Goal: Task Accomplishment & Management: Use online tool/utility

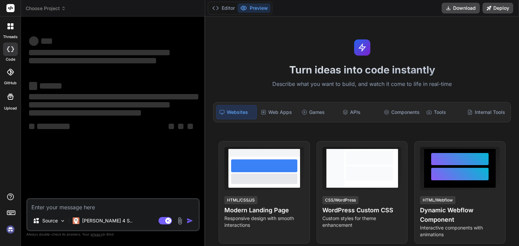
type textarea "x"
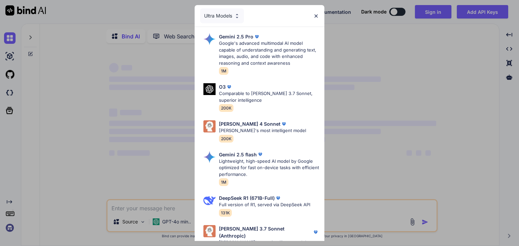
click at [316, 15] on img at bounding box center [316, 16] width 6 height 6
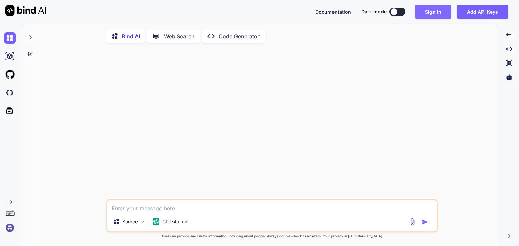
click at [443, 12] on button "Sign in" at bounding box center [433, 12] width 36 height 14
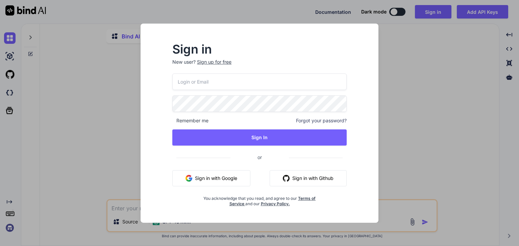
click at [213, 181] on button "Sign in with Google" at bounding box center [211, 179] width 78 height 16
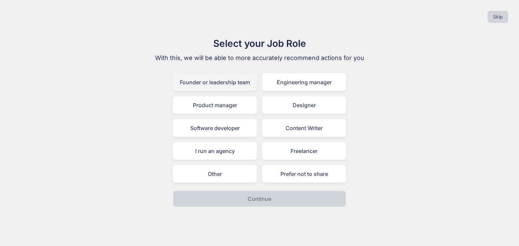
click at [215, 85] on div "Founder or leadership team" at bounding box center [215, 83] width 84 height 18
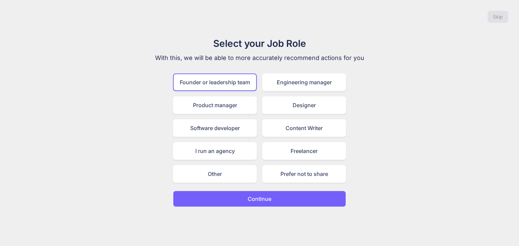
click at [231, 197] on button "Continue" at bounding box center [259, 199] width 173 height 16
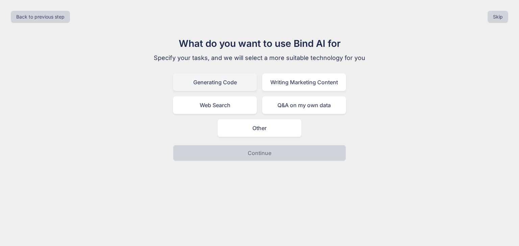
click at [238, 87] on div "Generating Code" at bounding box center [215, 83] width 84 height 18
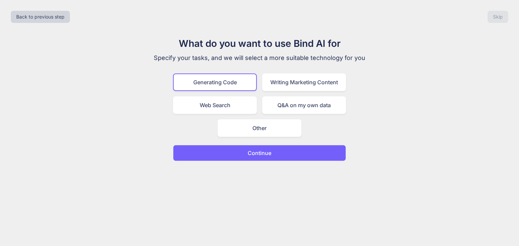
click at [250, 153] on p "Continue" at bounding box center [259, 153] width 24 height 8
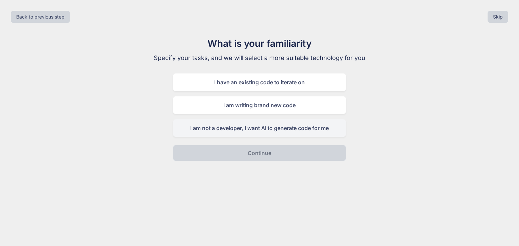
click at [247, 134] on div "I am not a developer, I want AI to generate code for me" at bounding box center [259, 129] width 173 height 18
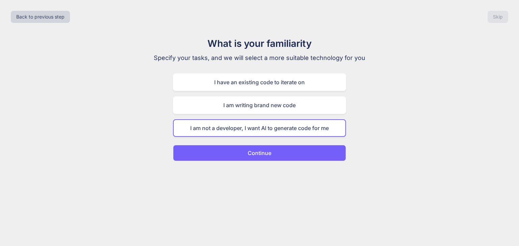
click at [249, 152] on p "Continue" at bounding box center [259, 153] width 24 height 8
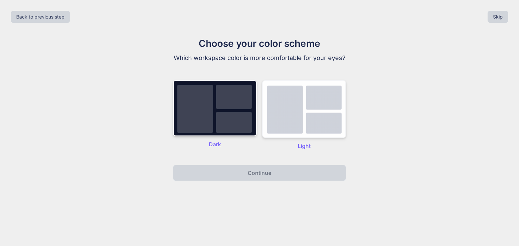
click at [285, 116] on img at bounding box center [304, 109] width 84 height 58
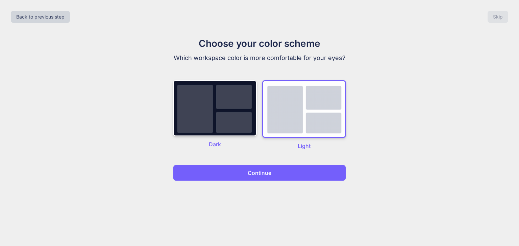
click at [273, 169] on button "Continue" at bounding box center [259, 173] width 173 height 16
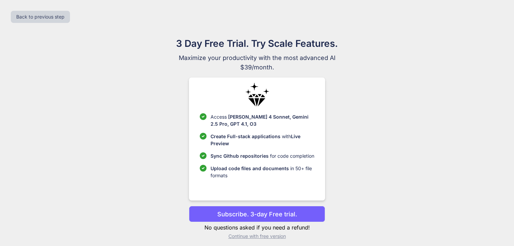
scroll to position [4, 0]
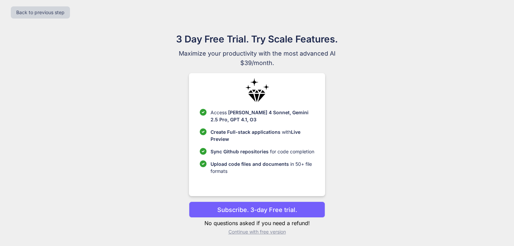
click at [258, 231] on p "Continue with free version" at bounding box center [257, 232] width 136 height 7
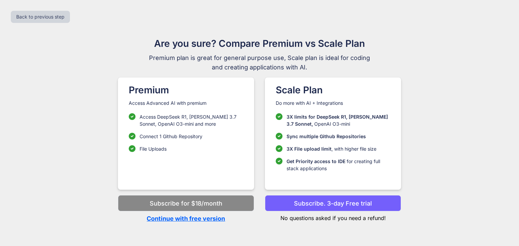
click at [209, 218] on p "Continue with free version" at bounding box center [186, 218] width 136 height 9
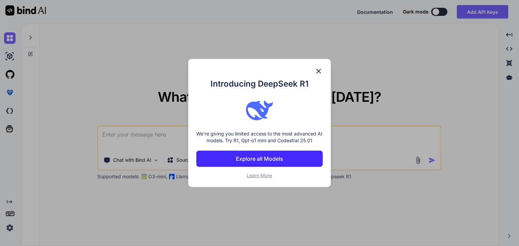
click at [319, 70] on img at bounding box center [318, 71] width 8 height 8
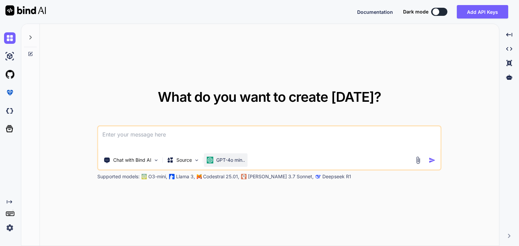
click at [220, 159] on p "GPT-4o min.." at bounding box center [230, 160] width 29 height 7
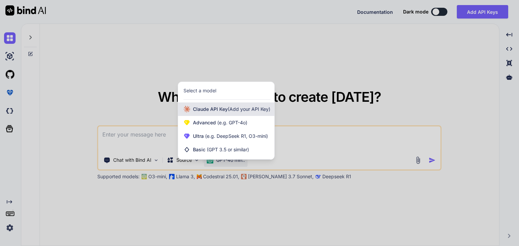
click at [216, 108] on span "[PERSON_NAME] Key (Add your API Key)" at bounding box center [231, 109] width 77 height 7
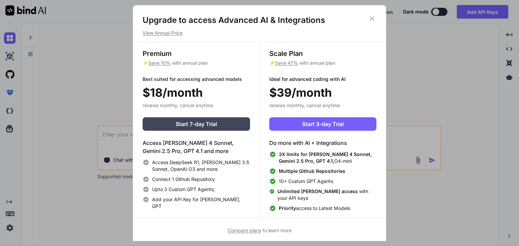
click at [373, 16] on icon at bounding box center [371, 18] width 7 height 7
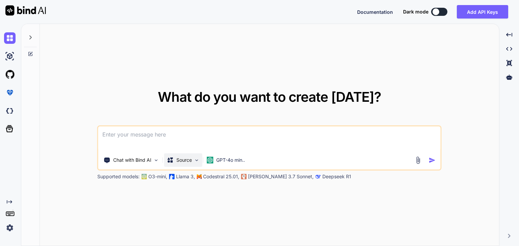
click at [196, 164] on div "Source" at bounding box center [183, 161] width 38 height 14
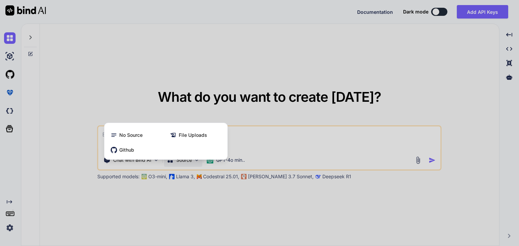
click at [196, 164] on div at bounding box center [259, 123] width 519 height 246
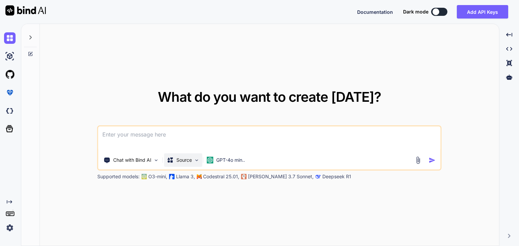
click at [196, 164] on div "Source" at bounding box center [183, 161] width 38 height 14
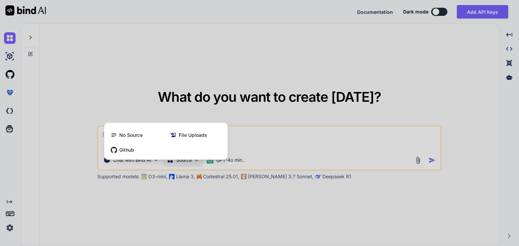
click at [196, 164] on div at bounding box center [259, 123] width 519 height 246
type textarea "x"
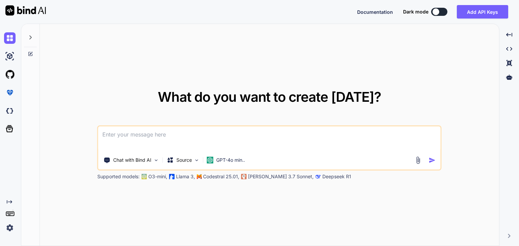
click at [195, 130] on textarea at bounding box center [269, 139] width 342 height 25
paste textarea "LOREMI DOLORS (AMET CONSE) Adip: Elits d eiusmodtem-incidid, utlabor-etdolorema…"
type textarea "LOREMI DOLORS (AMET CONSE) Adip: Elits d eiusmodtem-incidid, utlabor-etdolorema…"
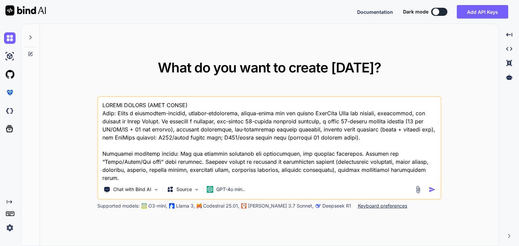
type textarea "x"
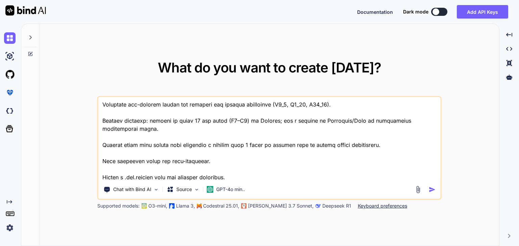
type textarea "LOREMI DOLORS (AMET CONSE) Adip: Elits d eiusmodtem-incidid, utlabor-etdolorema…"
click at [430, 190] on img "button" at bounding box center [431, 189] width 7 height 7
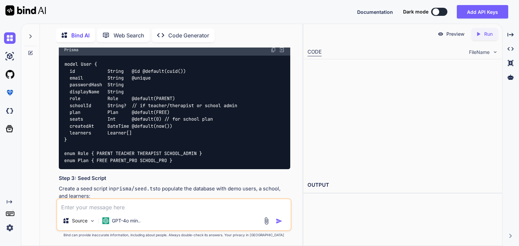
scroll to position [3388, 0]
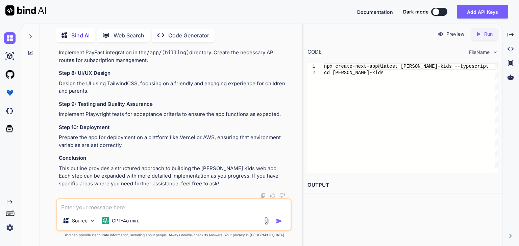
click at [487, 35] on p "Run" at bounding box center [488, 34] width 8 height 7
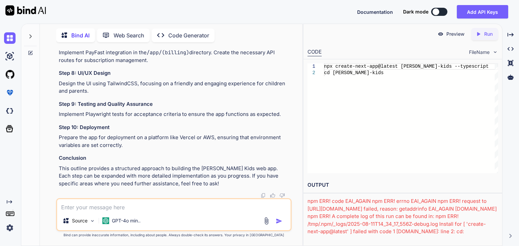
click at [148, 210] on textarea at bounding box center [173, 206] width 233 height 12
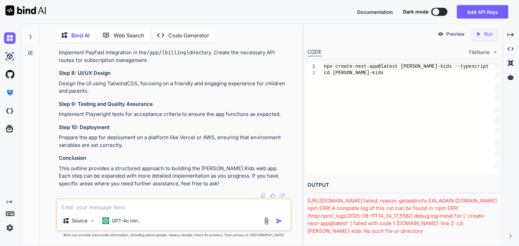
drag, startPoint x: 307, startPoint y: 200, endPoint x: 462, endPoint y: 256, distance: 164.6
click at [462, 246] on html "x Documentation Dark mode Add API Keys Created with Pixso. Created with Pixso. …" at bounding box center [259, 123] width 519 height 246
copy div "npm ERR! code EAI_AGAIN npm ERR! errno EAI_AGAIN npm ERR! request to [URL][DOMA…"
click at [139, 206] on textarea at bounding box center [173, 206] width 233 height 12
paste textarea "npm ERR! code EAI_AGAIN npm ERR! errno EAI_AGAIN npm ERR! request to [URL][DOMA…"
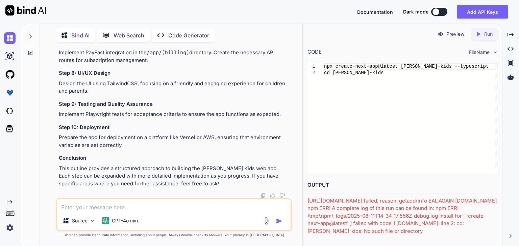
type textarea "x"
type textarea "npm ERR! code EAI_AGAIN npm ERR! errno EAI_AGAIN npm ERR! request to [URL][DOMA…"
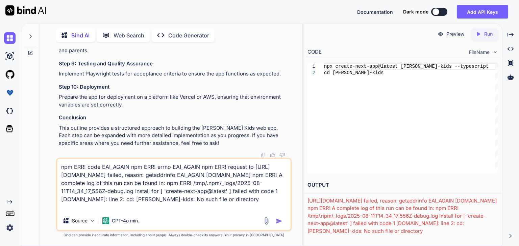
type textarea "x"
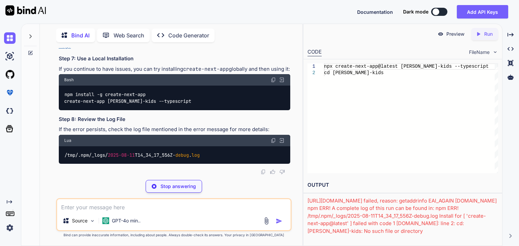
scroll to position [3668, 0]
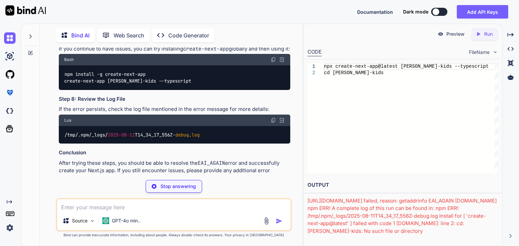
type textarea "x"
type textarea "npx create-next-app@latest [PERSON_NAME]-kids --typescript"
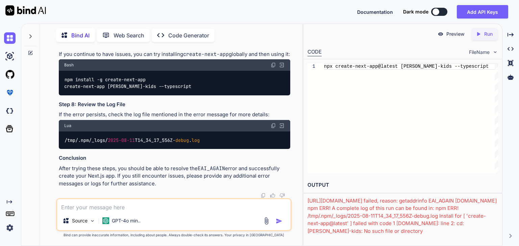
scroll to position [3990, 0]
click at [489, 33] on p "Run" at bounding box center [488, 34] width 8 height 7
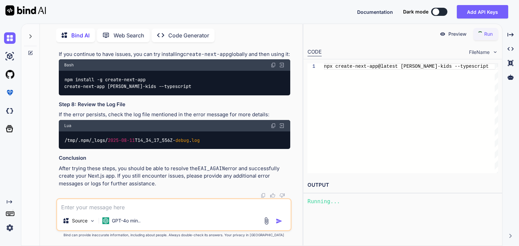
scroll to position [0, 0]
type textarea "x"
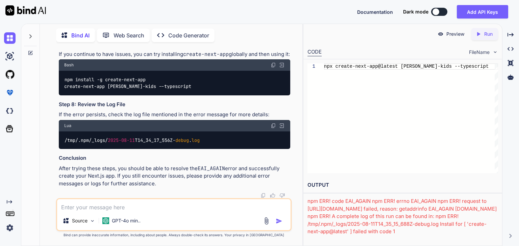
drag, startPoint x: 452, startPoint y: 231, endPoint x: 301, endPoint y: 201, distance: 153.4
click at [301, 201] on div "Bind AI Web Search Created with Pixso. Code Generator You Bind AI This is a com…" at bounding box center [270, 135] width 498 height 223
